Goal: Browse casually

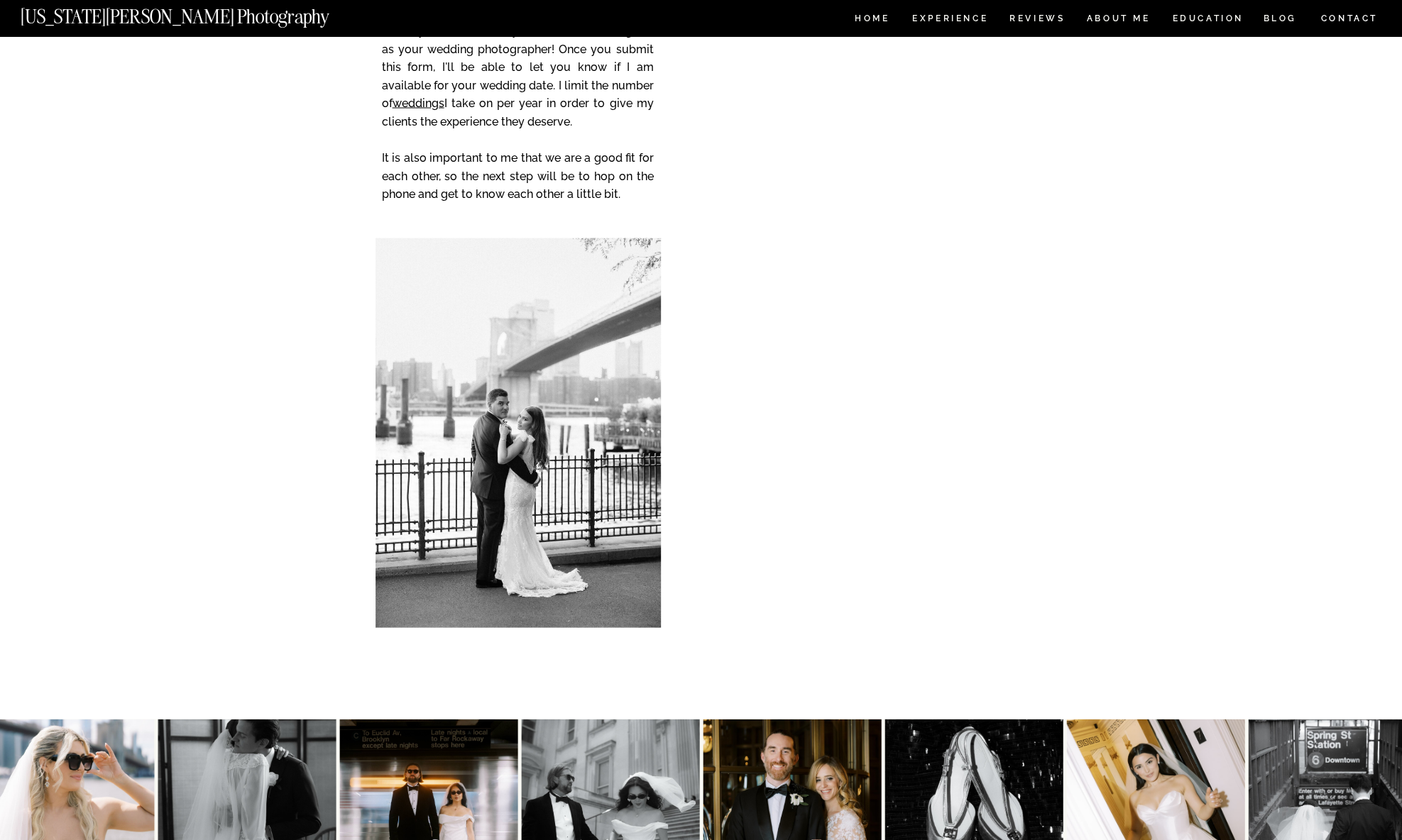
scroll to position [10502, 0]
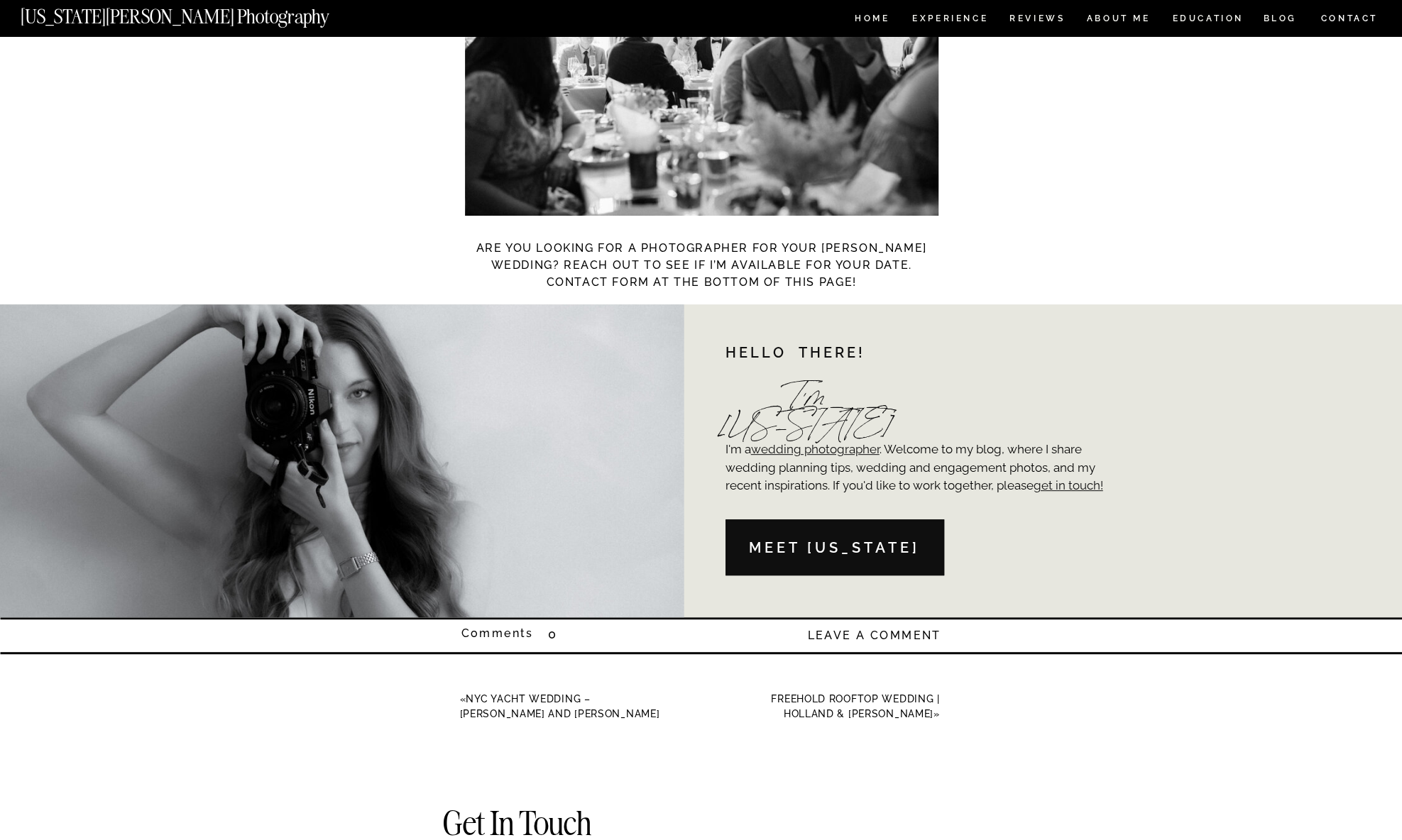
scroll to position [8657, 0]
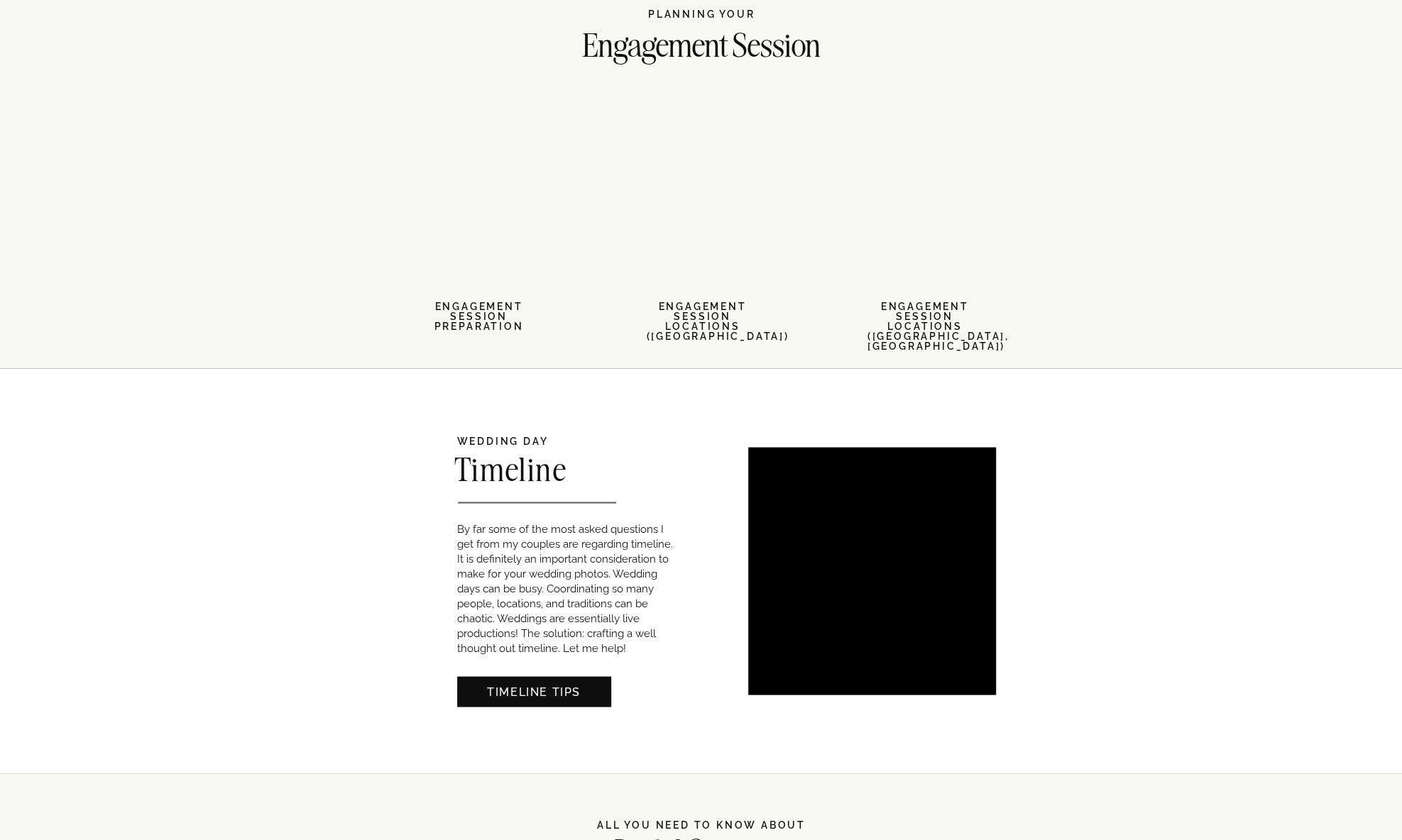
scroll to position [1420, 0]
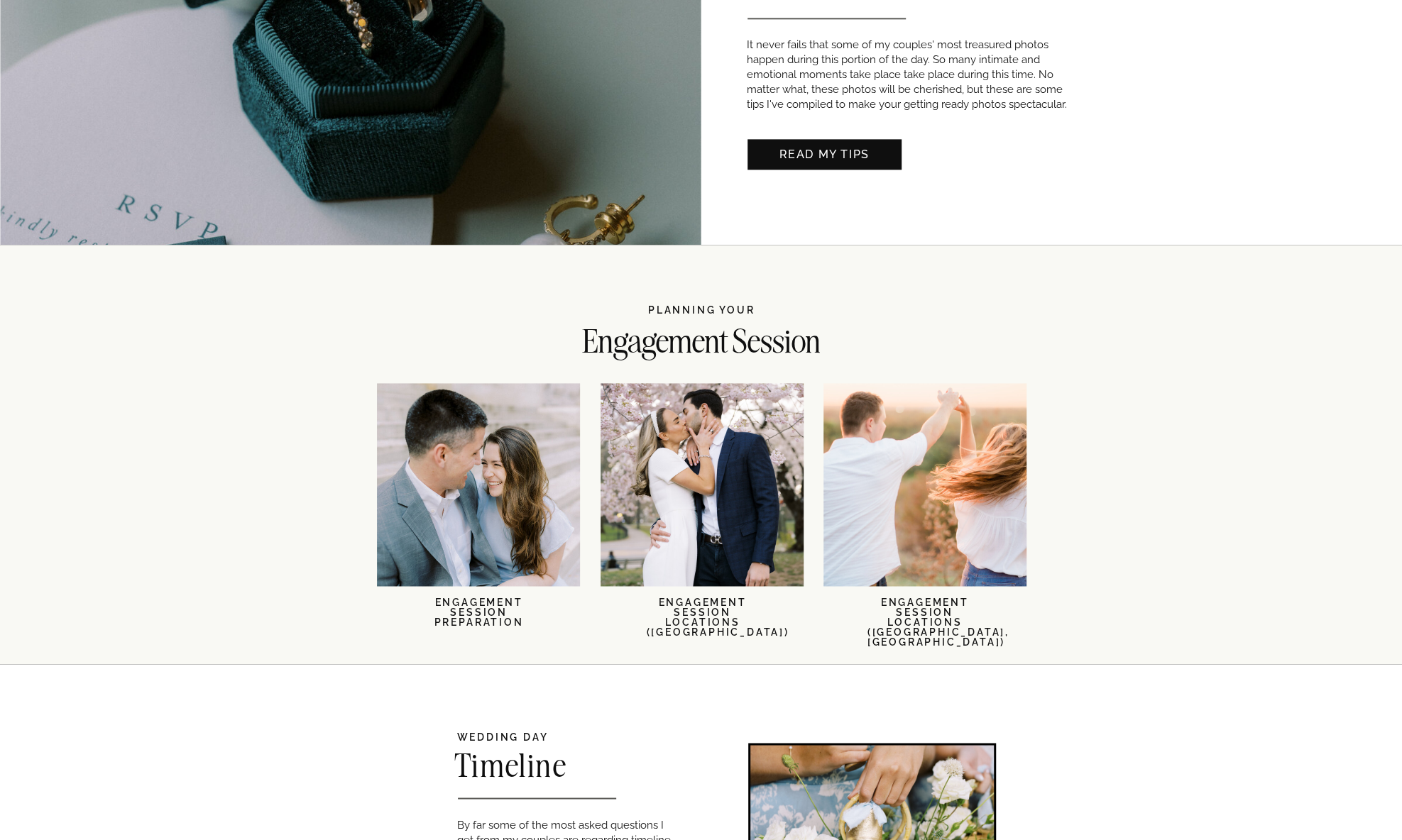
click at [745, 514] on div at bounding box center [703, 485] width 203 height 203
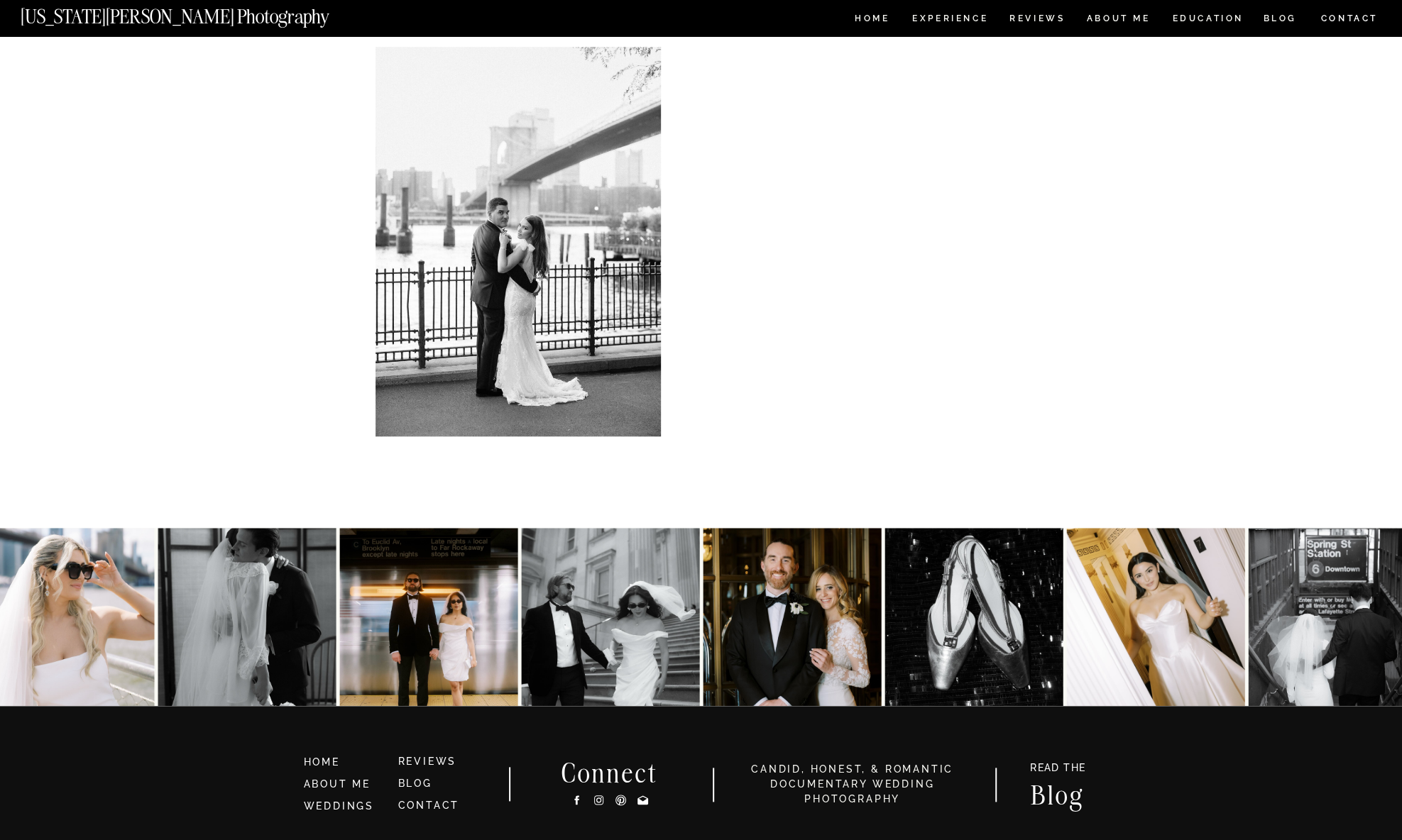
scroll to position [17772, 0]
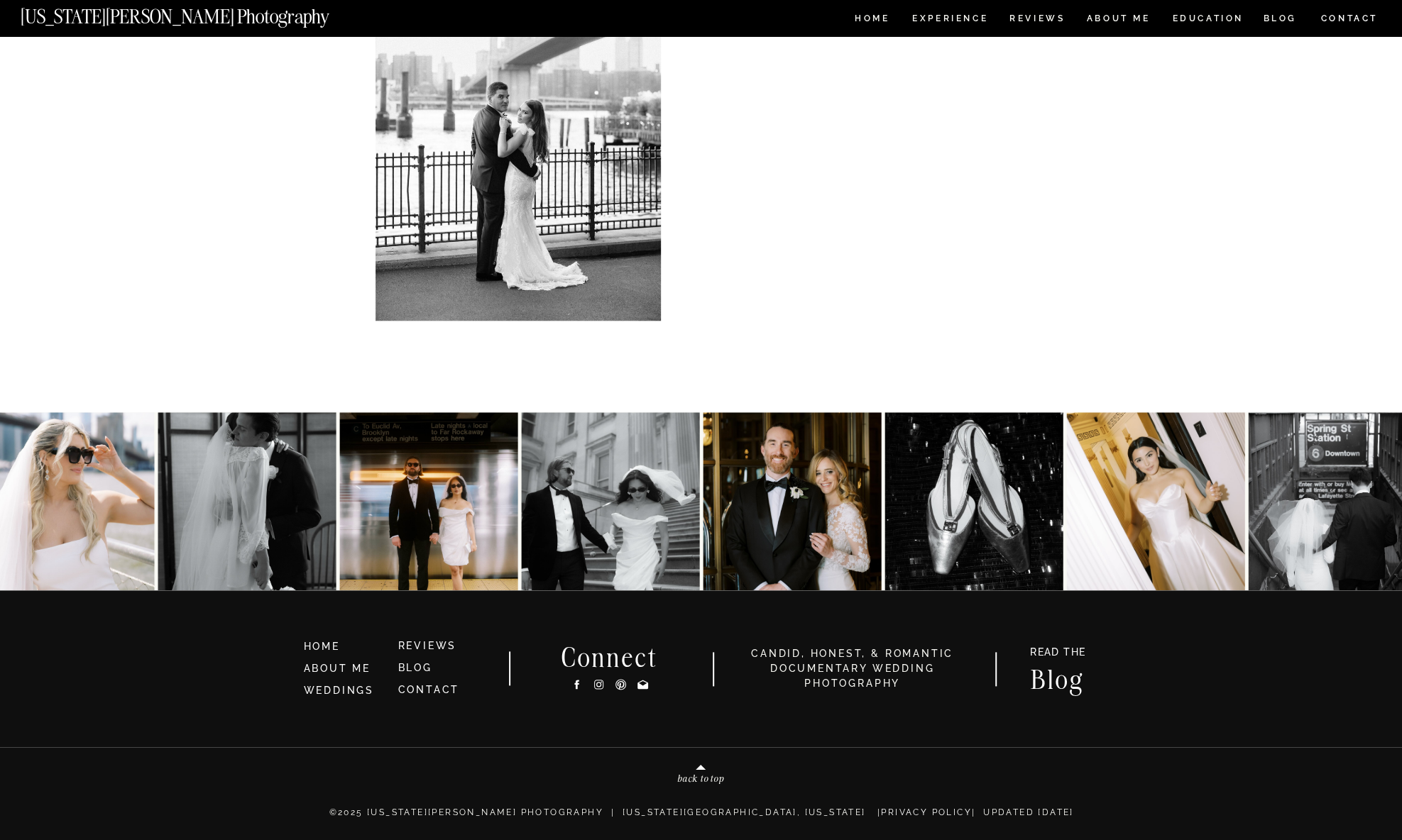
click at [807, 553] on img at bounding box center [791, 501] width 178 height 178
